Goal: Task Accomplishment & Management: Use online tool/utility

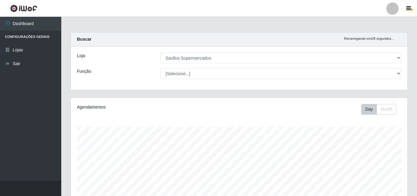
select select "423"
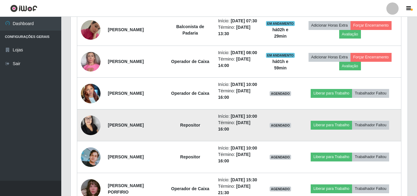
scroll to position [285, 0]
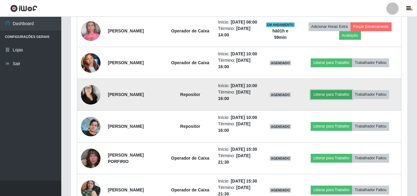
click at [336, 99] on button "Liberar para Trabalho" at bounding box center [331, 94] width 41 height 9
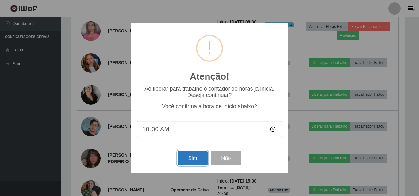
click at [188, 162] on button "Sim" at bounding box center [192, 158] width 30 height 14
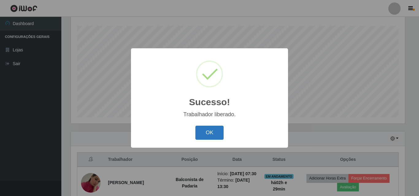
click at [217, 132] on button "OK" at bounding box center [209, 133] width 28 height 14
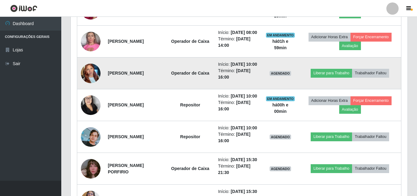
scroll to position [285, 0]
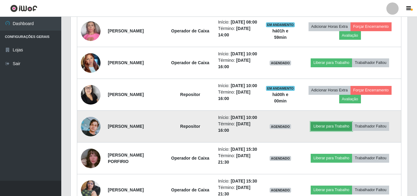
click at [333, 131] on button "Liberar para Trabalho" at bounding box center [331, 126] width 41 height 9
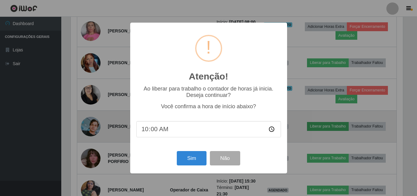
scroll to position [127, 334]
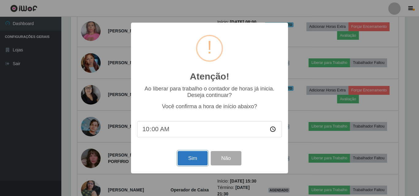
click at [184, 155] on button "Sim" at bounding box center [192, 158] width 30 height 14
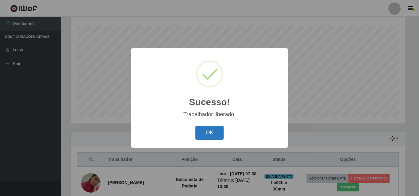
drag, startPoint x: 216, startPoint y: 124, endPoint x: 216, endPoint y: 128, distance: 3.7
click at [216, 125] on div "OK Cancel" at bounding box center [209, 132] width 145 height 17
click at [217, 132] on button "OK" at bounding box center [209, 133] width 28 height 14
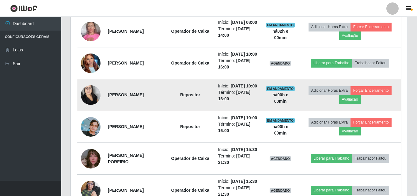
scroll to position [285, 0]
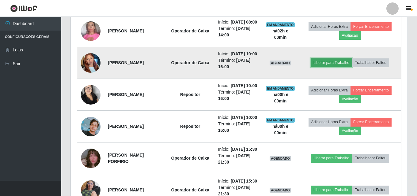
click at [336, 67] on button "Liberar para Trabalho" at bounding box center [331, 63] width 41 height 9
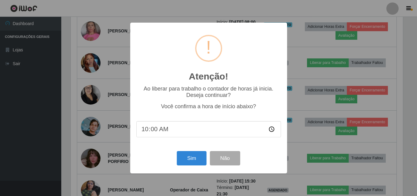
scroll to position [127, 334]
click at [195, 159] on button "Sim" at bounding box center [192, 158] width 30 height 14
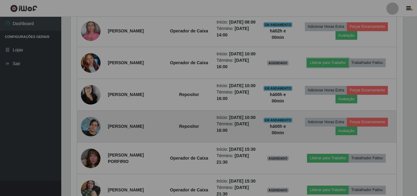
scroll to position [0, 0]
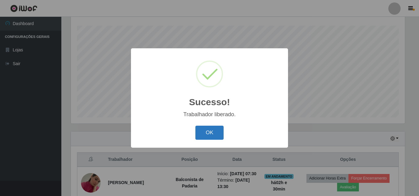
click at [209, 134] on button "OK" at bounding box center [209, 133] width 28 height 14
